Goal: Navigation & Orientation: Find specific page/section

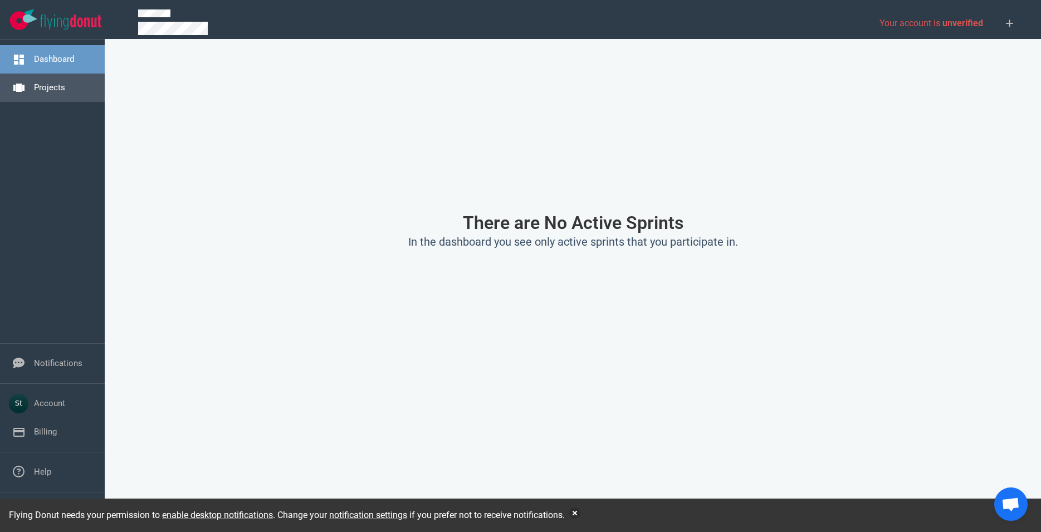
click at [65, 89] on link "Projects" at bounding box center [49, 87] width 31 height 10
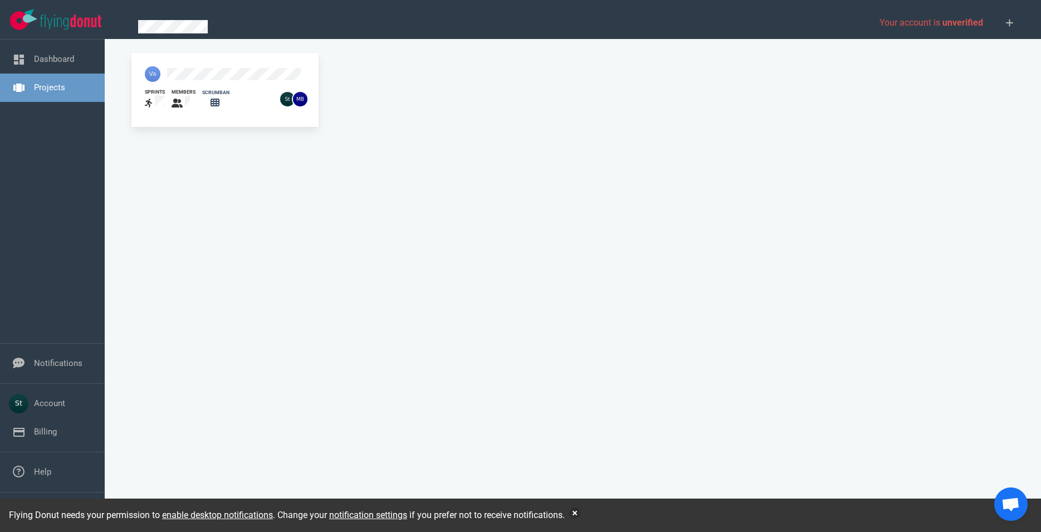
click at [190, 52] on section "sprints members scrumban" at bounding box center [573, 285] width 936 height 493
click at [203, 61] on div at bounding box center [202, 74] width 129 height 29
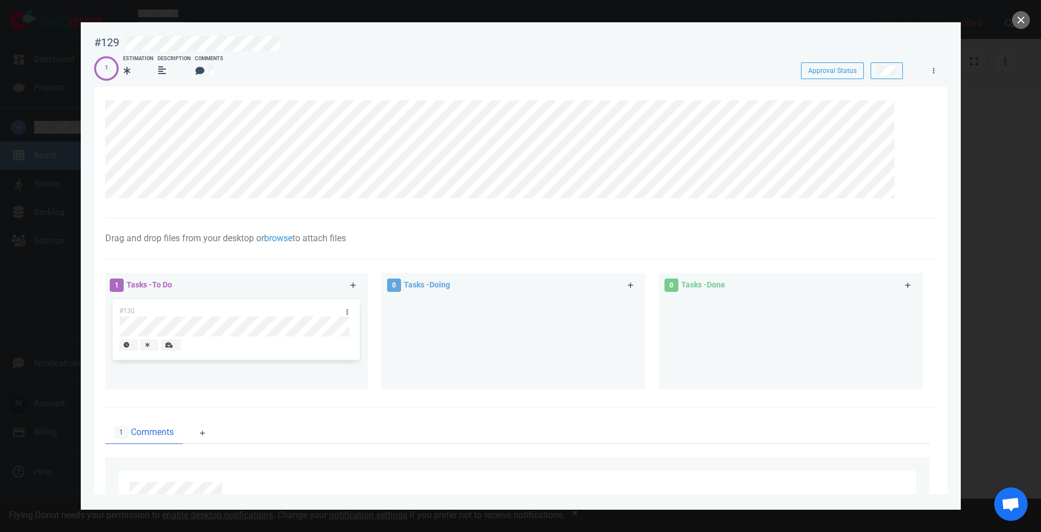
scroll to position [253, 0]
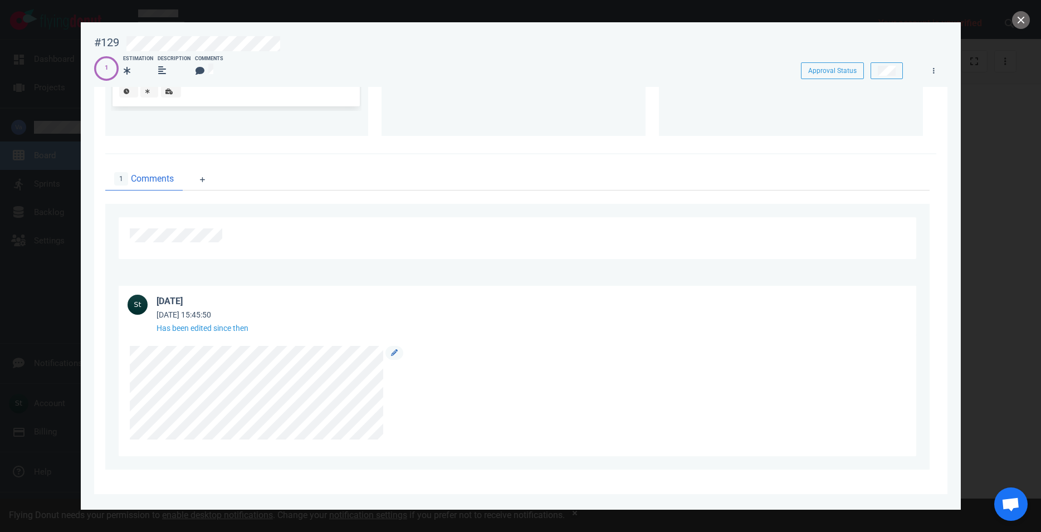
drag, startPoint x: 395, startPoint y: 442, endPoint x: 262, endPoint y: 287, distance: 204.5
click at [282, 339] on div at bounding box center [517, 395] width 797 height 121
click at [383, 411] on div at bounding box center [393, 393] width 20 height 94
click at [603, 353] on div at bounding box center [515, 393] width 770 height 94
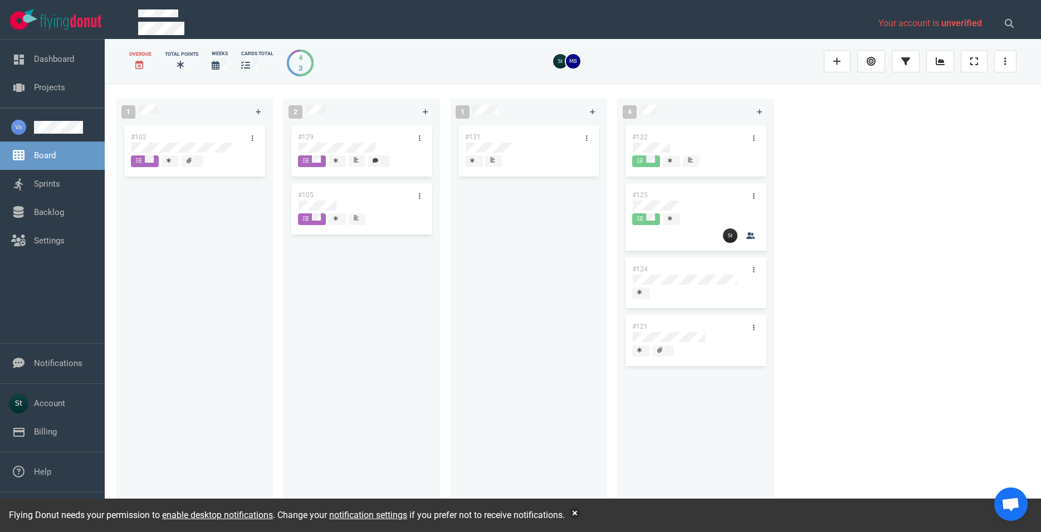
click at [999, 276] on div "1 #102 2 #129 #105 1 #131 4 #122 #125 #124 #121" at bounding box center [573, 308] width 936 height 448
